Goal: Task Accomplishment & Management: Manage account settings

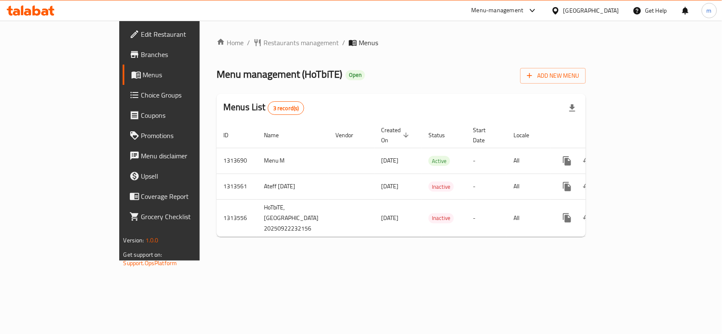
click at [537, 8] on icon at bounding box center [532, 10] width 10 height 10
drag, startPoint x: 595, startPoint y: 35, endPoint x: 602, endPoint y: 19, distance: 17.6
click at [595, 35] on div "Home / Restaurants management / Menus Menu management ( HoTbiTE ) Open Add New …" at bounding box center [401, 141] width 403 height 240
click at [606, 10] on div "Bahrain" at bounding box center [591, 10] width 56 height 9
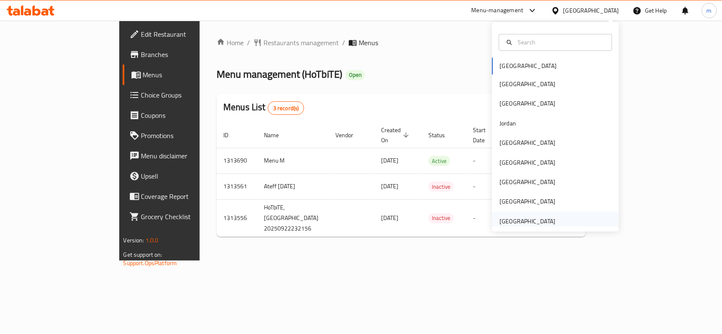
click at [510, 226] on div "[GEOGRAPHIC_DATA]" at bounding box center [527, 221] width 56 height 9
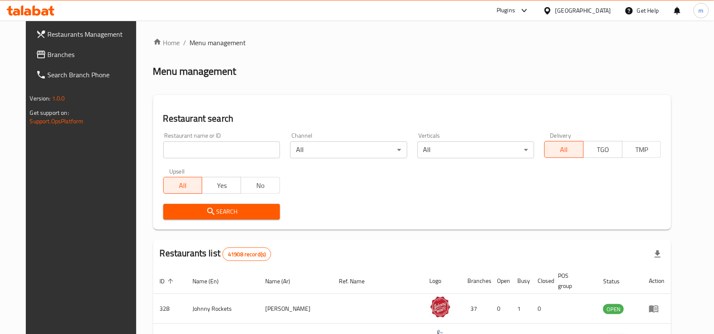
click at [508, 12] on div "Plugins" at bounding box center [505, 10] width 19 height 10
click at [424, 58] on div "Global Quality Control Center" at bounding box center [448, 56] width 74 height 9
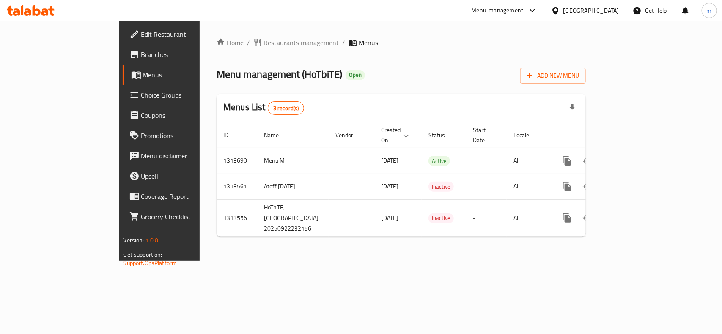
click at [609, 8] on div "[GEOGRAPHIC_DATA]" at bounding box center [591, 10] width 56 height 9
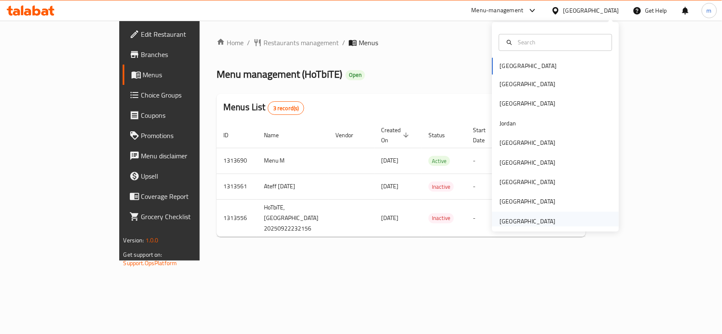
click at [521, 220] on div "[GEOGRAPHIC_DATA]" at bounding box center [527, 221] width 56 height 9
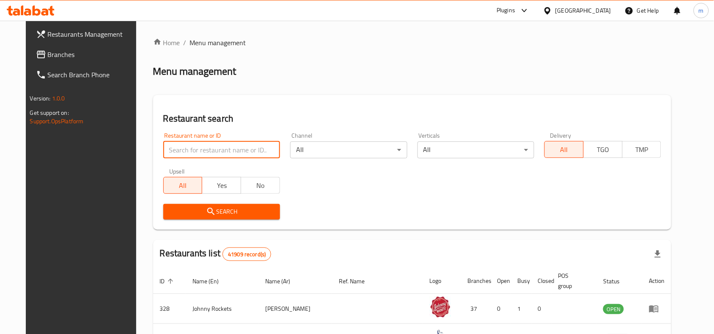
click at [214, 151] on input "search" at bounding box center [221, 150] width 117 height 17
click at [515, 9] on div "Plugins" at bounding box center [505, 10] width 19 height 10
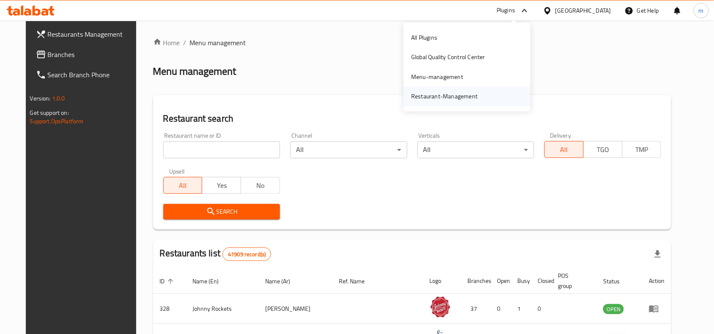
click at [436, 95] on div "Restaurant-Management" at bounding box center [444, 96] width 66 height 9
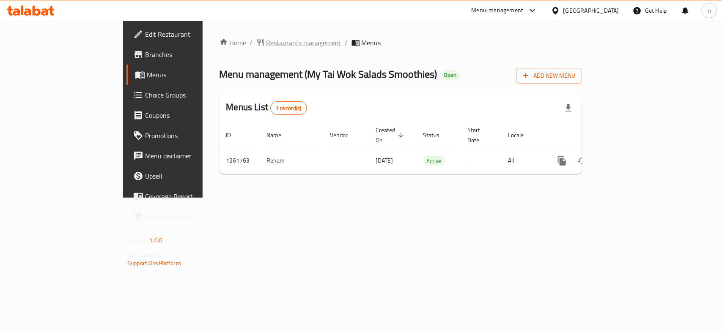
click at [266, 47] on span "Restaurants management" at bounding box center [303, 43] width 75 height 10
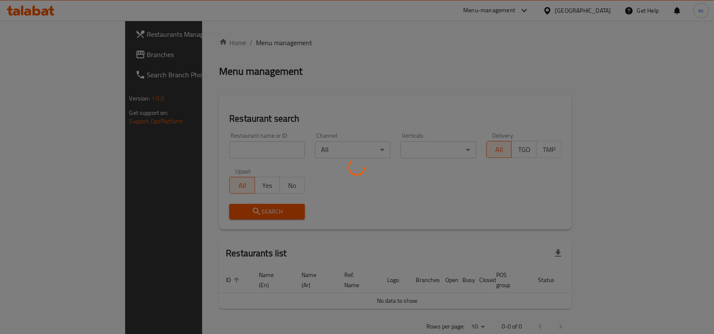
click at [37, 56] on div at bounding box center [357, 167] width 714 height 334
click at [29, 55] on div at bounding box center [357, 167] width 714 height 334
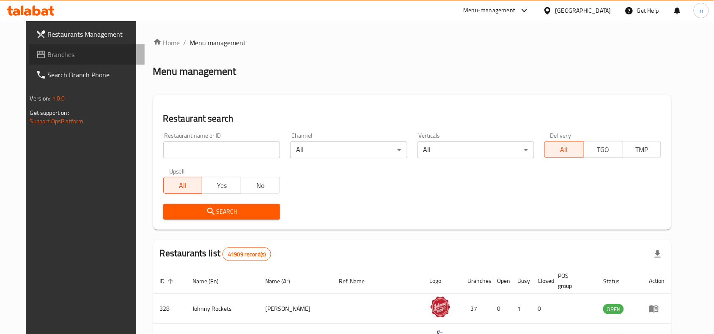
click at [71, 57] on span "Branches" at bounding box center [93, 54] width 90 height 10
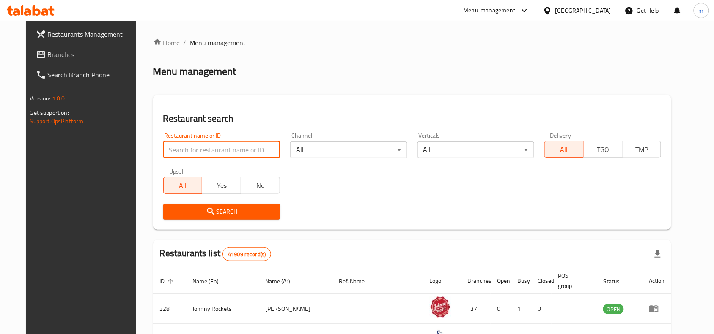
click at [246, 151] on input "search" at bounding box center [221, 150] width 117 height 17
paste input "778810"
type input "778810"
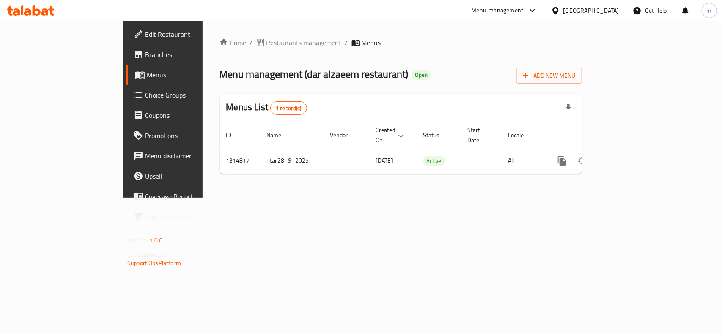
click at [145, 33] on span "Edit Restaurant" at bounding box center [191, 34] width 92 height 10
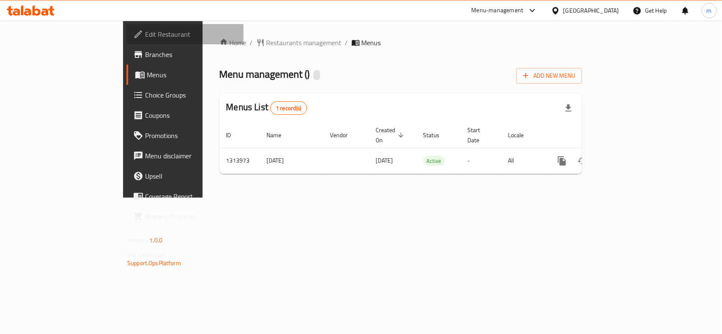
click at [145, 33] on span "Edit Restaurant" at bounding box center [191, 34] width 92 height 10
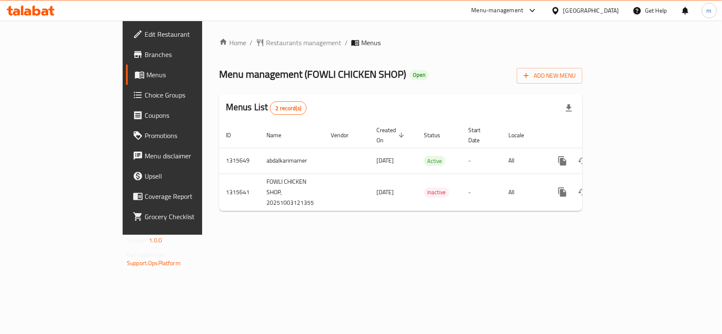
click at [145, 35] on span "Edit Restaurant" at bounding box center [191, 34] width 92 height 10
click at [37, 93] on div at bounding box center [361, 167] width 722 height 334
click at [145, 96] on span "Choice Groups" at bounding box center [191, 95] width 92 height 10
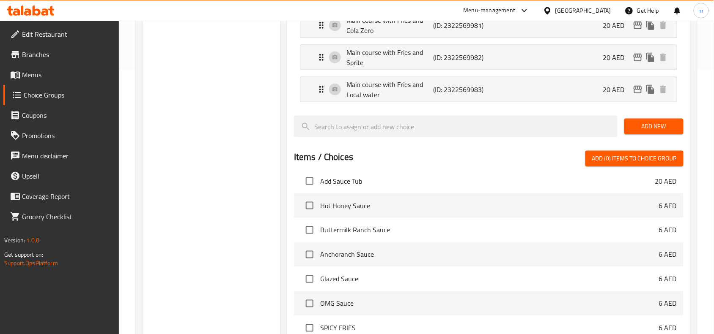
scroll to position [106, 0]
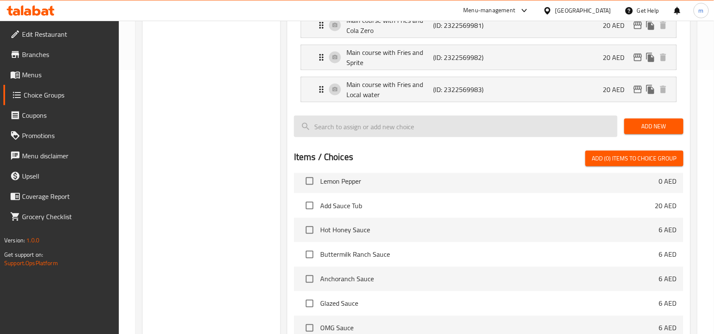
click at [340, 126] on input "search" at bounding box center [455, 127] width 323 height 22
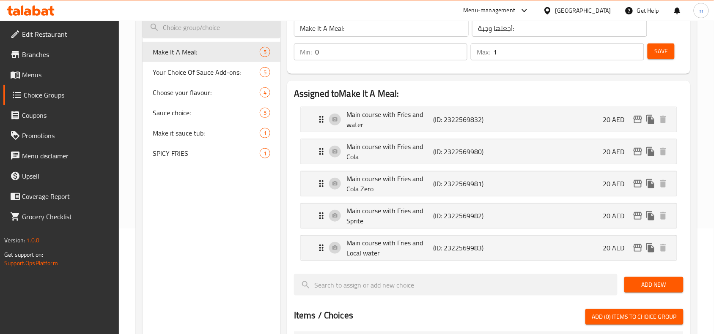
click at [185, 27] on input "search" at bounding box center [211, 28] width 138 height 22
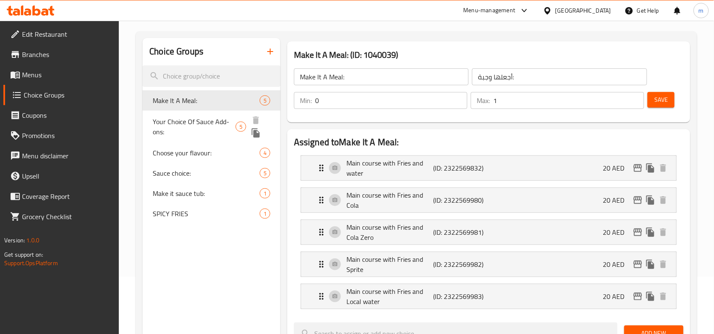
scroll to position [53, 0]
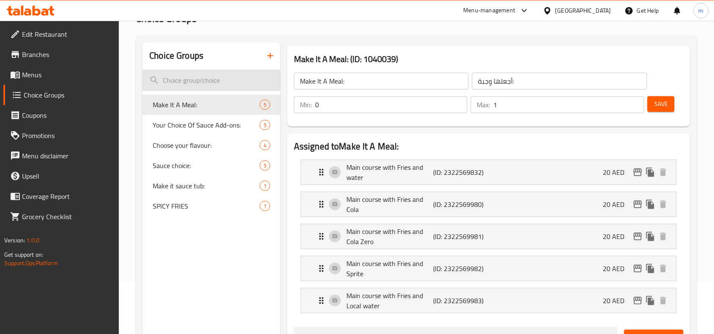
paste input "Your Choice Of Sauce"
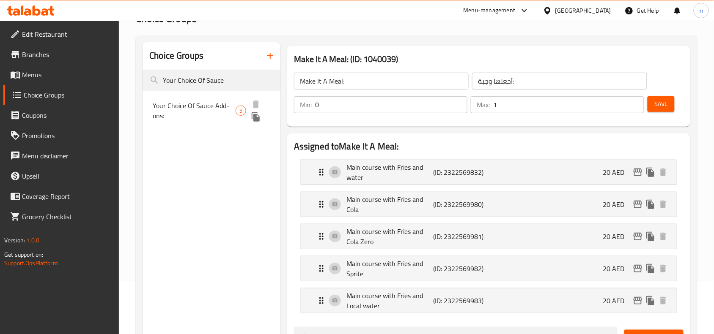
type input "Your Choice Of Sauce"
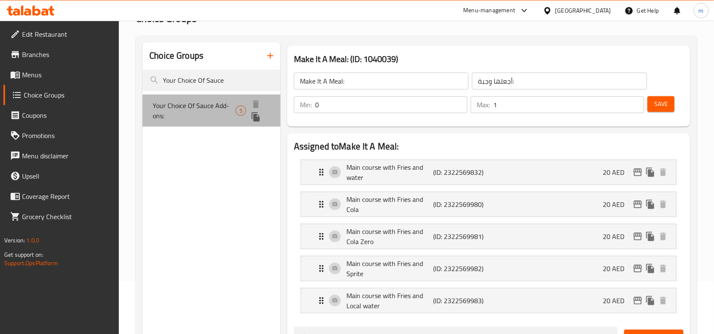
click at [199, 109] on span "Your Choice Of Sauce Add-ons:" at bounding box center [194, 111] width 83 height 20
type input "Your Choice Of Sauce Add-ons:"
type input "اختيارك من إضافات الصوص:"
type input "0"
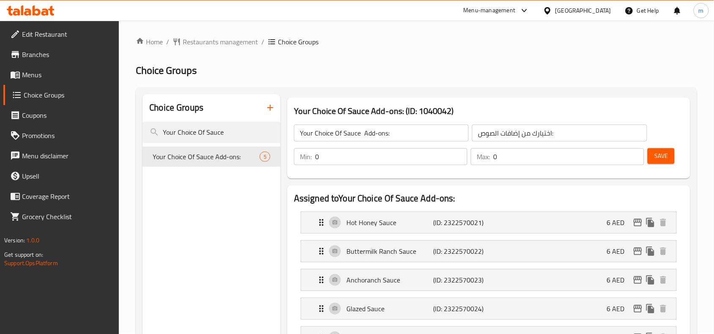
scroll to position [0, 0]
click at [215, 134] on input "Your Choice Of Sauce" at bounding box center [211, 134] width 138 height 22
paste input "Choose your flavour:"
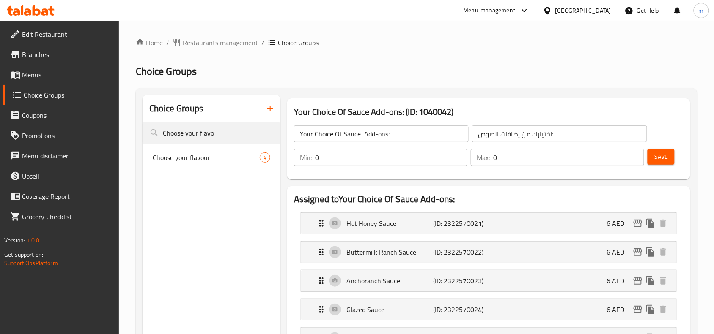
type input "Choose your flavo"
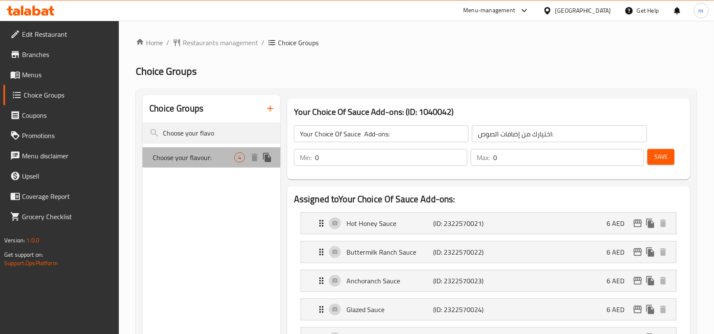
click at [218, 153] on span "Choose your flavour:" at bounding box center [194, 158] width 82 height 10
type input "Choose your flavour:"
type input "اختر نكهتك:"
type input "1"
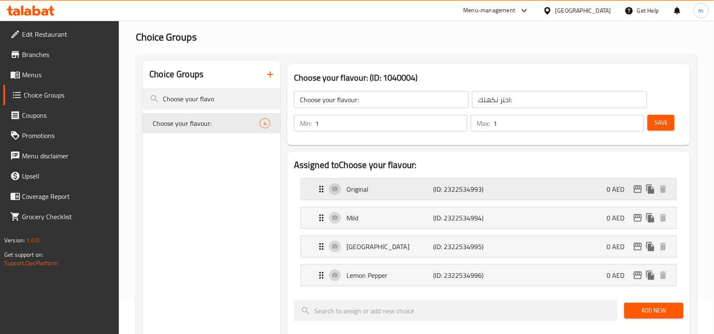
scroll to position [53, 0]
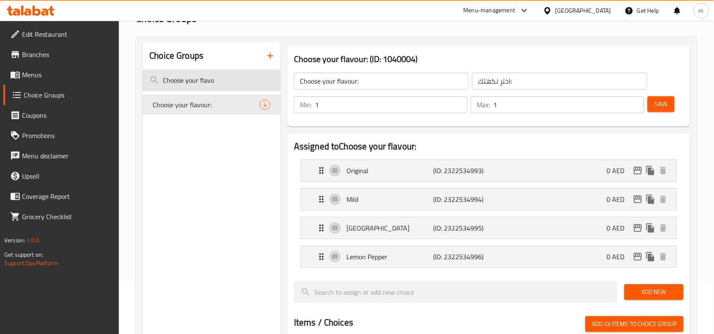
click at [194, 78] on input "Choose your flavo" at bounding box center [211, 81] width 138 height 22
paste input "Make it sauce tub:"
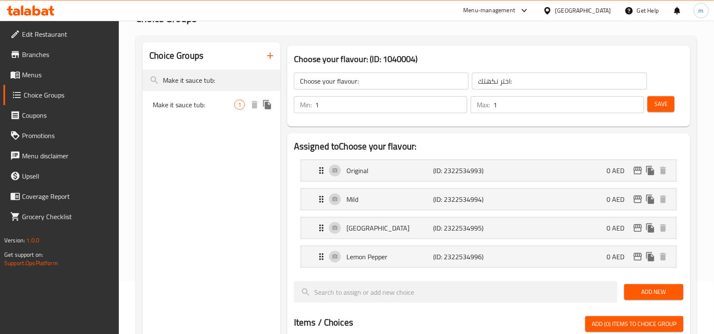
type input "Make it sauce tub:"
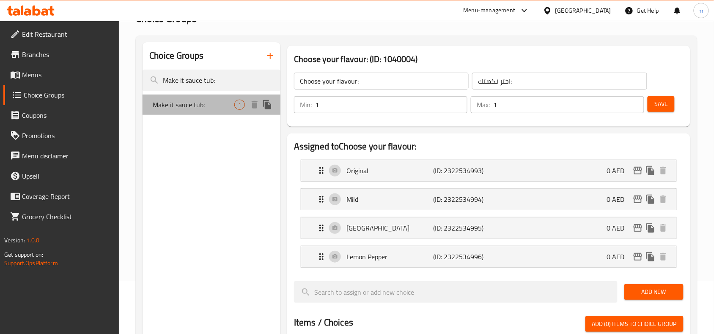
click at [190, 107] on span "Make it sauce tub:" at bounding box center [194, 105] width 82 height 10
type input "Make it sauce tub:"
type input "اجعلها وعاء صلصة:"
type input "0"
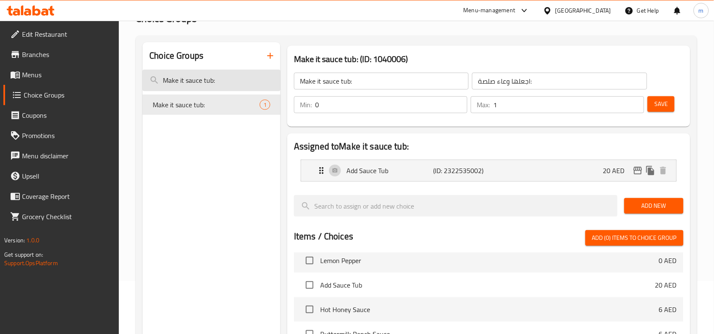
click at [231, 78] on input "Make it sauce tub:" at bounding box center [211, 81] width 138 height 22
paste input "SPICY FRIES AED 6.00"
click at [230, 89] on input "SPICY FRIES AED 6.00" at bounding box center [211, 81] width 138 height 22
paste input "search"
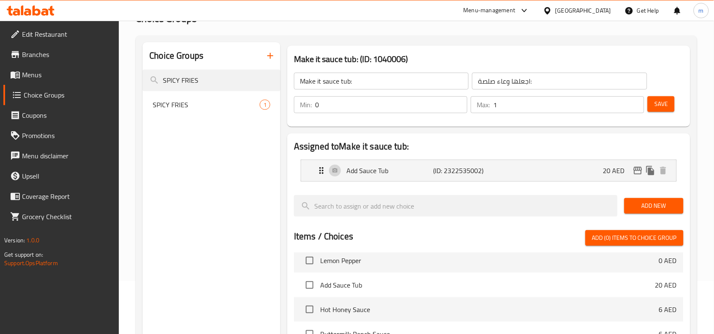
type input "SPICY FRIES"
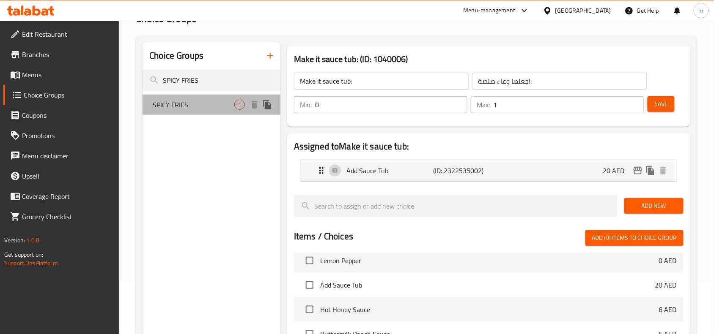
click at [195, 104] on span "SPICY FRIES" at bounding box center [194, 105] width 82 height 10
type input "SPICY FRIES"
type input "بطاطس مقلية حارة"
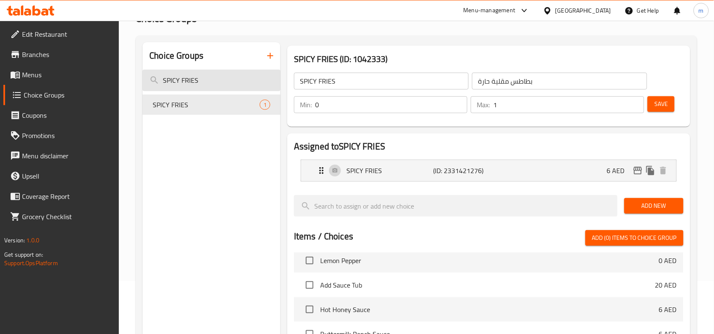
click at [202, 86] on input "SPICY FRIES" at bounding box center [211, 81] width 138 height 22
paste input "Your Choice Of Sauce Add-ons:"
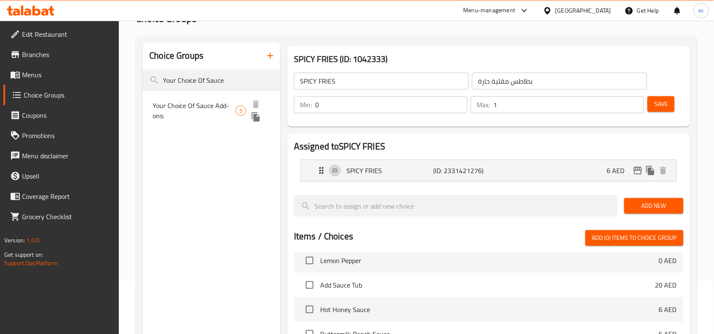
type input "Your Choice Of Sauce"
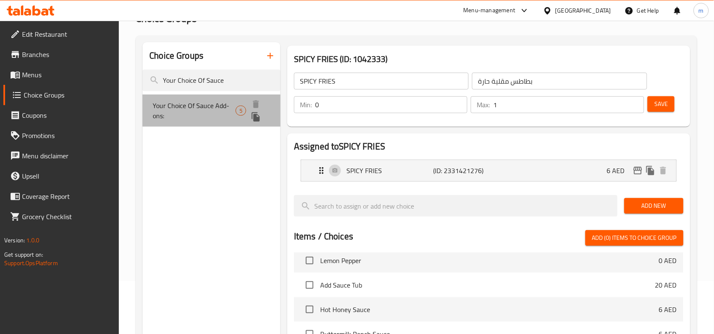
click at [186, 101] on span "Your Choice Of Sauce Add-ons:" at bounding box center [194, 111] width 83 height 20
type input "Your Choice Of Sauce Add-ons:"
type input "اختيارك من إضافات الصوص:"
type input "0"
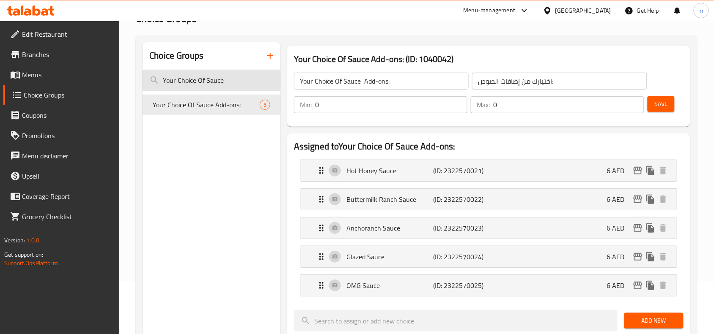
click at [209, 85] on input "Your Choice Of Sauce" at bounding box center [211, 81] width 138 height 22
paste input "Choose your flavour:"
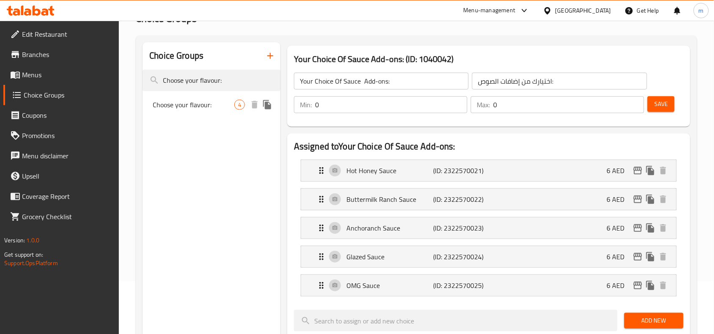
type input "Choose your flavour:"
click at [221, 103] on span "Choose your flavour:" at bounding box center [194, 105] width 82 height 10
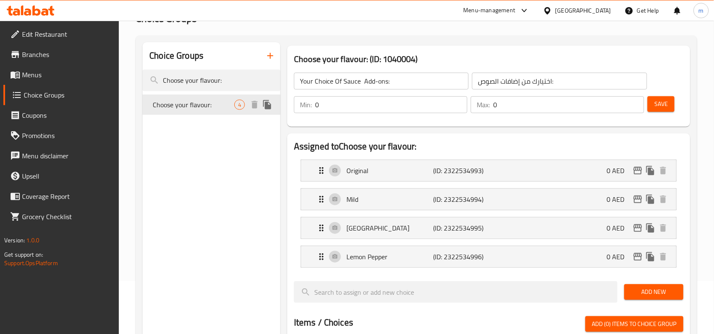
type input "Choose your flavour:"
type input "اختر نكهتك:"
type input "1"
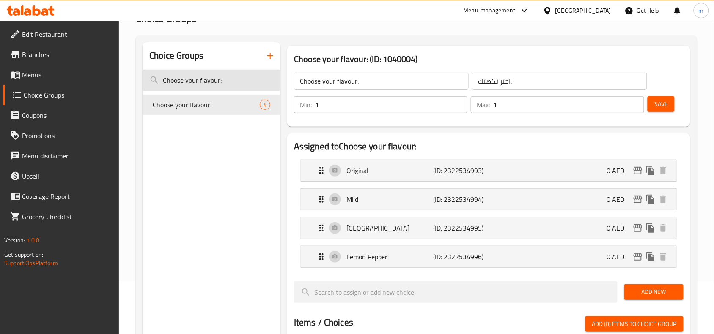
click at [191, 88] on input "Choose your flavour:" at bounding box center [211, 81] width 138 height 22
paste input "Make it sauce tub"
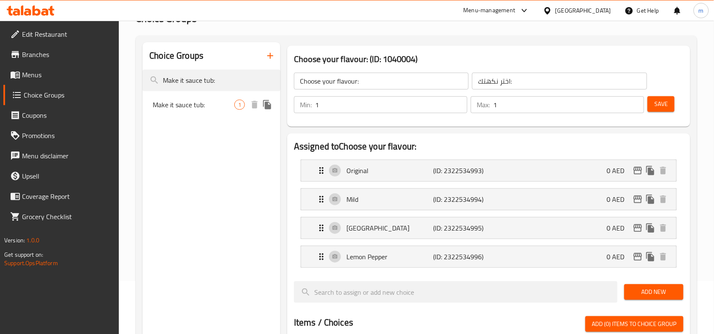
type input "Make it sauce tub:"
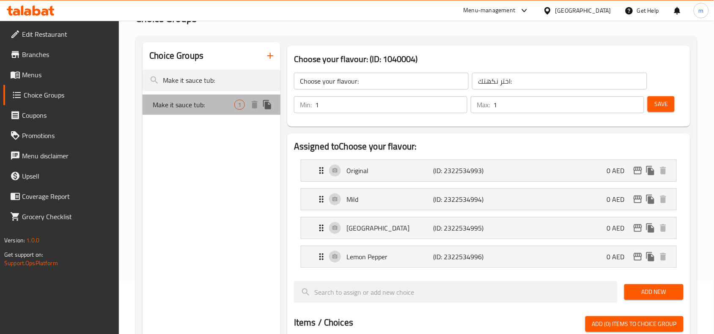
click at [208, 102] on span "Make it sauce tub:" at bounding box center [194, 105] width 82 height 10
type input "Make it sauce tub:"
type input "اجعلها وعاء صلصة:"
type input "0"
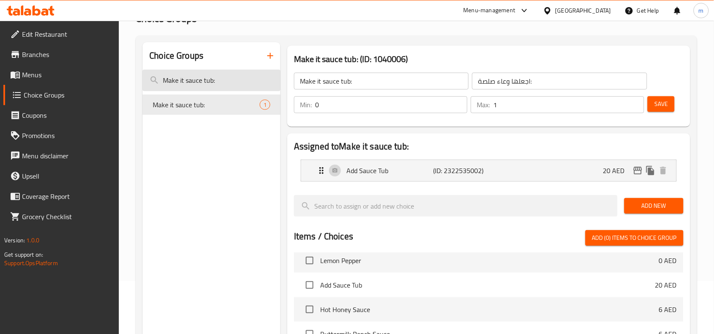
click at [200, 73] on input "Make it sauce tub:" at bounding box center [211, 81] width 138 height 22
paste input "SPICY FRIES"
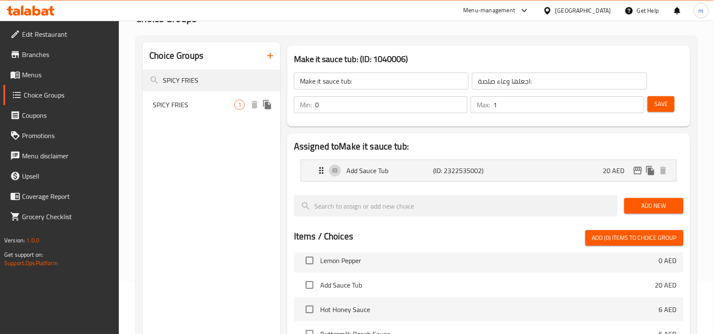
type input "SPICY FRIES"
click at [197, 103] on span "SPICY FRIES" at bounding box center [194, 105] width 82 height 10
type input "SPICY FRIES"
type input "بطاطس مقلية حارة"
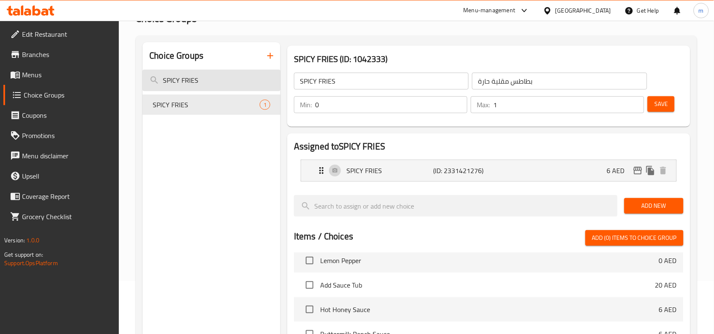
click at [195, 86] on input "SPICY FRIES" at bounding box center [211, 81] width 138 height 22
paste input "Make it sauce tub:"
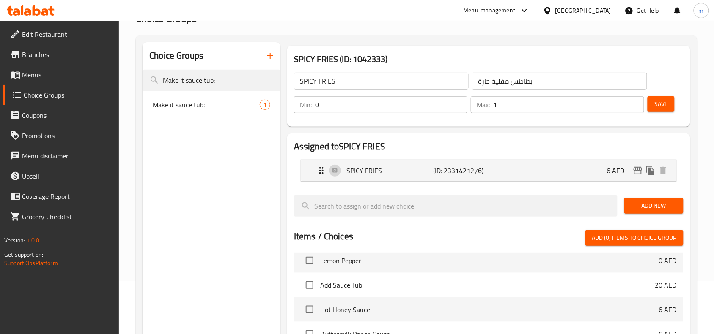
type input "Make it sauce tub:"
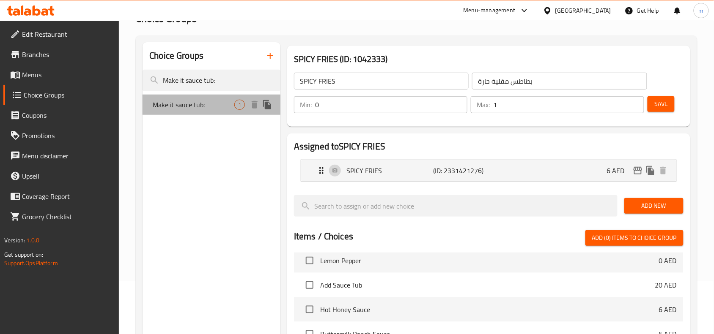
click at [188, 100] on span "Make it sauce tub:" at bounding box center [194, 105] width 82 height 10
type input "Make it sauce tub:"
type input "اجعلها وعاء صلصة:"
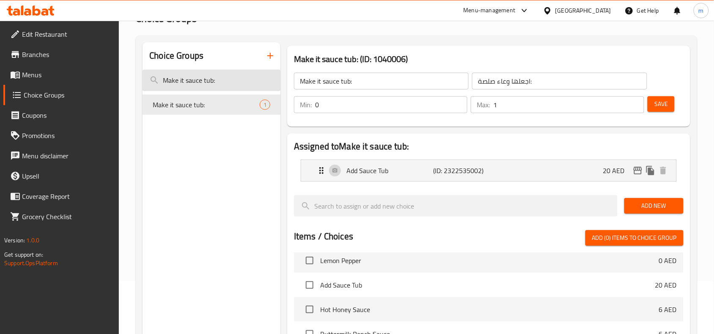
click at [206, 88] on input "Make it sauce tub:" at bounding box center [211, 81] width 138 height 22
click at [208, 83] on input "Make it sauce tub:" at bounding box center [211, 81] width 138 height 22
paste input "Your Choice Of Sauce Add-ons"
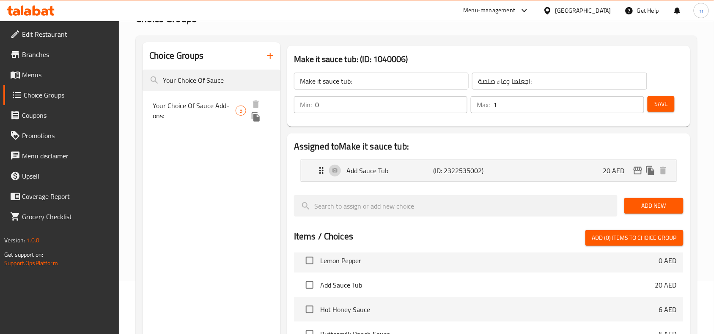
type input "Your Choice Of Sauce"
click at [221, 108] on span "Your Choice Of Sauce Add-ons:" at bounding box center [194, 111] width 83 height 20
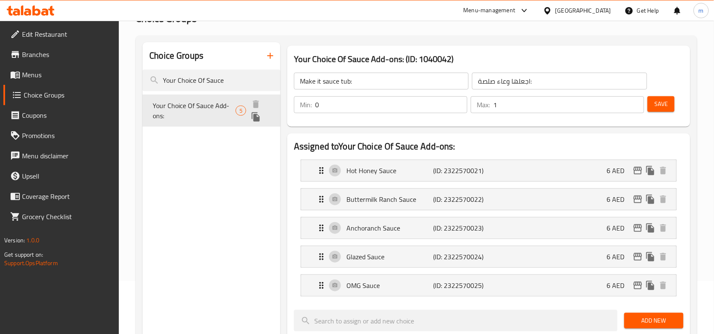
type input "Your Choice Of Sauce Add-ons:"
type input "اختيارك من إضافات الصوص:"
type input "0"
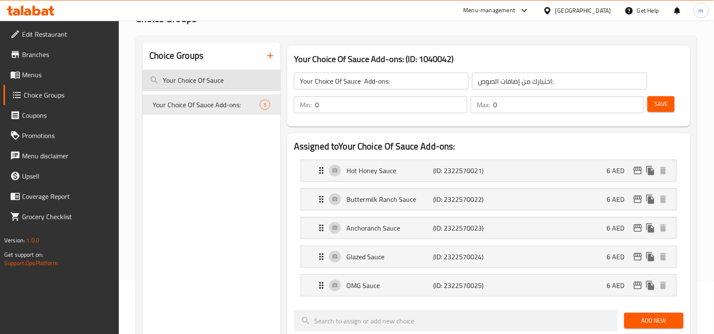
click at [210, 79] on input "Your Choice Of Sauce" at bounding box center [211, 81] width 138 height 22
paste input "Add-ons:"
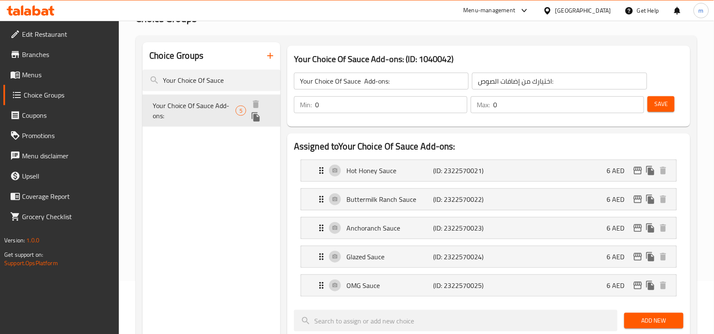
click at [194, 107] on span "Your Choice Of Sauce Add-ons:" at bounding box center [194, 111] width 83 height 20
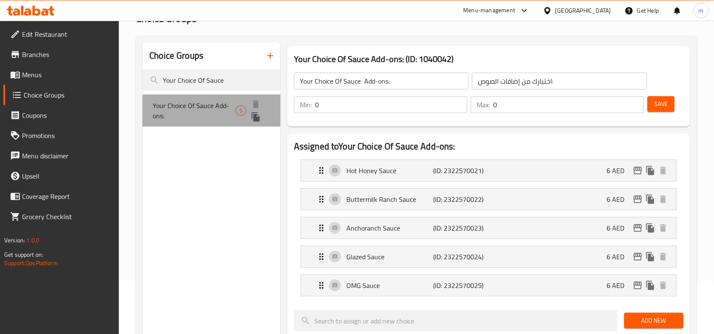
click at [221, 104] on span "Your Choice Of Sauce Add-ons:" at bounding box center [194, 111] width 83 height 20
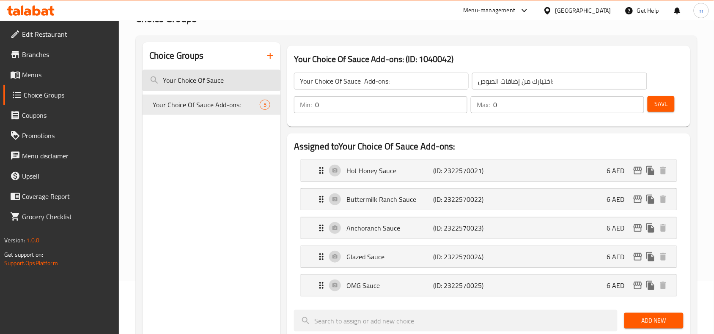
click at [218, 77] on input "Your Choice Of Sauce" at bounding box center [211, 81] width 138 height 22
paste input "Choose your flavour:"
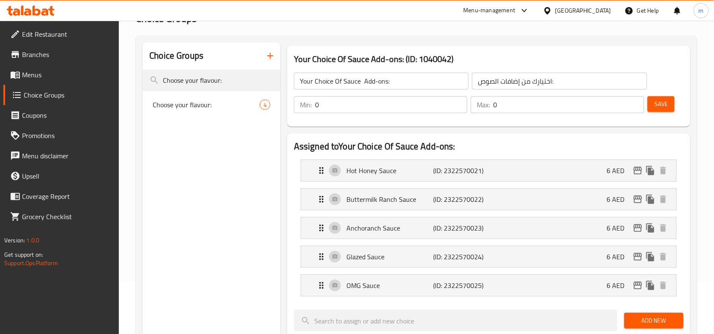
type input "Choose your flavour:"
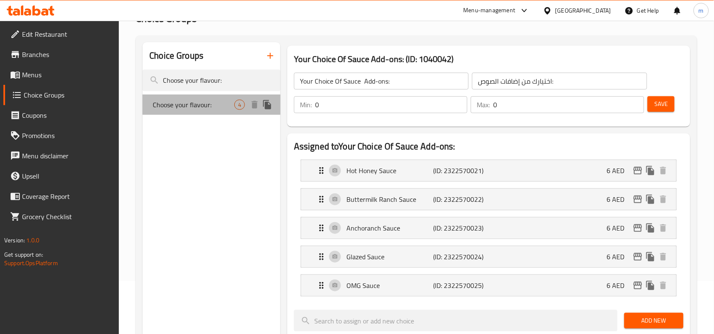
click at [206, 107] on span "Choose your flavour:" at bounding box center [194, 105] width 82 height 10
type input "Choose your flavour:"
type input "اختر نكهتك:"
type input "1"
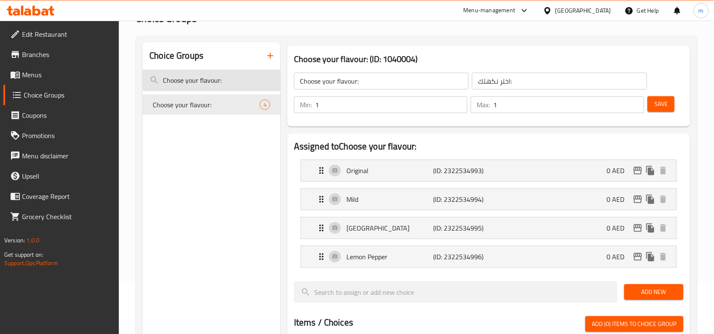
click at [201, 85] on input "Choose your flavour:" at bounding box center [211, 81] width 138 height 22
paste input "Make it sauce tub"
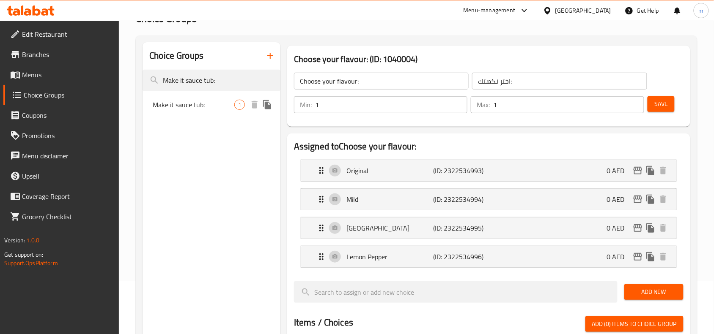
type input "Make it sauce tub:"
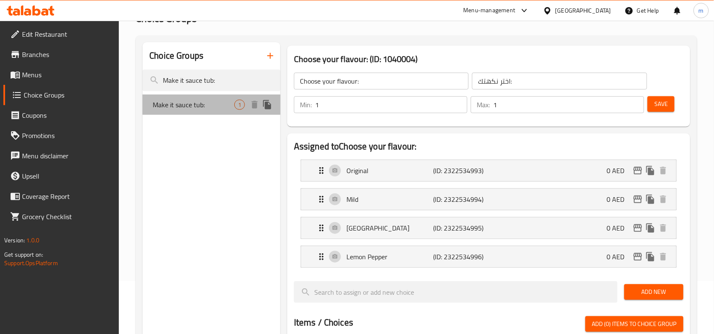
click at [196, 104] on span "Make it sauce tub:" at bounding box center [194, 105] width 82 height 10
type input "Make it sauce tub:"
type input "اجعلها وعاء صلصة:"
type input "0"
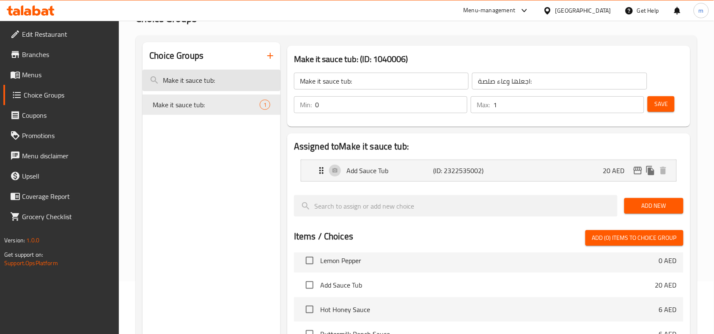
click at [183, 77] on input "Make it sauce tub:" at bounding box center [211, 81] width 138 height 22
paste input "SPICY FRIES"
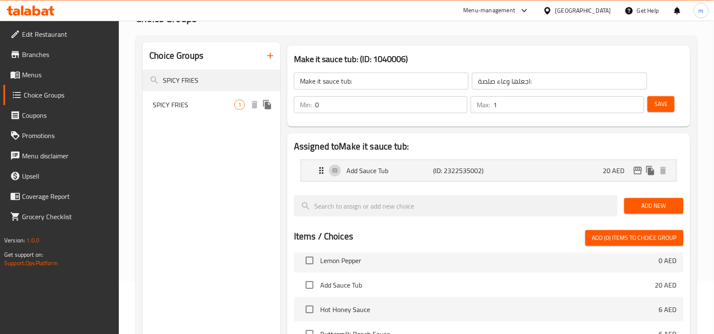
type input "SPICY FRIES"
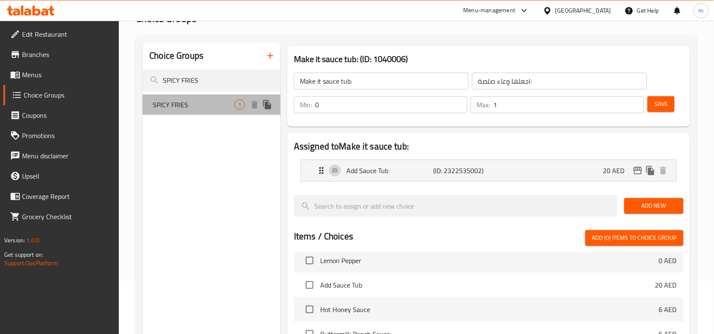
click at [178, 109] on span "SPICY FRIES" at bounding box center [194, 105] width 82 height 10
type input "SPICY FRIES"
type input "بطاطس مقلية حارة"
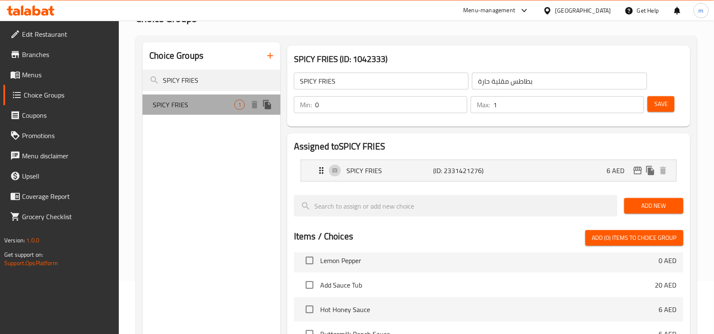
click at [199, 106] on span "SPICY FRIES" at bounding box center [194, 105] width 82 height 10
